Goal: Information Seeking & Learning: Learn about a topic

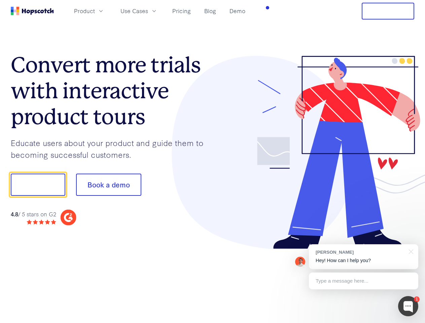
click at [213, 162] on div at bounding box center [314, 153] width 202 height 194
click at [95, 11] on span "Product" at bounding box center [84, 11] width 21 height 8
click at [148, 11] on span "Use Cases" at bounding box center [135, 11] width 28 height 8
click at [388, 11] on button "Free Trial" at bounding box center [388, 11] width 53 height 17
click at [38, 185] on button "Show me!" at bounding box center [38, 185] width 55 height 22
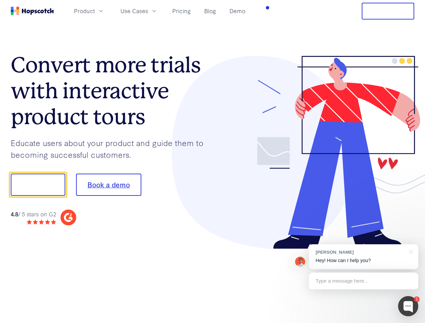
click at [108, 185] on button "Book a demo" at bounding box center [108, 185] width 65 height 22
click at [408, 306] on div at bounding box center [408, 306] width 20 height 20
click at [364, 257] on div "[PERSON_NAME] Hey! How can I help you?" at bounding box center [363, 256] width 109 height 25
click at [410, 251] on div at bounding box center [355, 184] width 126 height 225
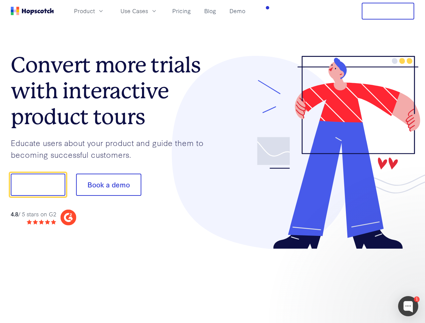
click at [364, 281] on div at bounding box center [355, 229] width 126 height 134
